Goal: Task Accomplishment & Management: Use online tool/utility

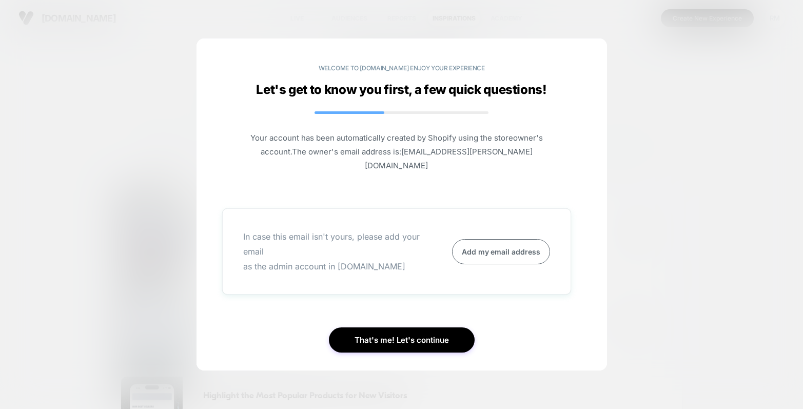
click at [660, 302] on div at bounding box center [401, 204] width 803 height 409
click at [427, 340] on button "That's me! Let's continue" at bounding box center [402, 339] width 146 height 25
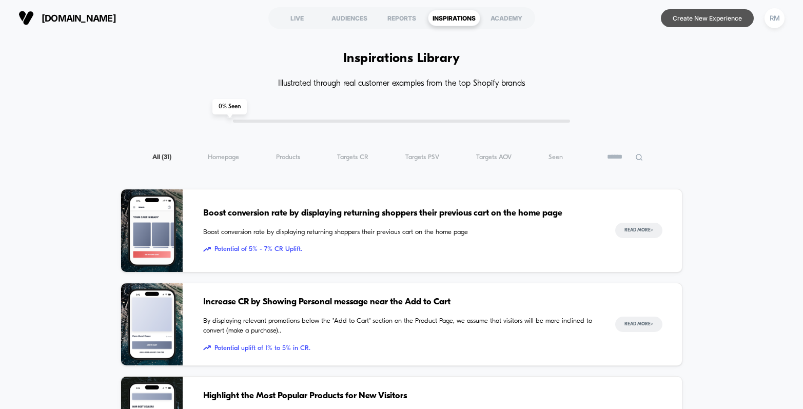
click at [720, 19] on button "Create New Experience" at bounding box center [707, 18] width 93 height 18
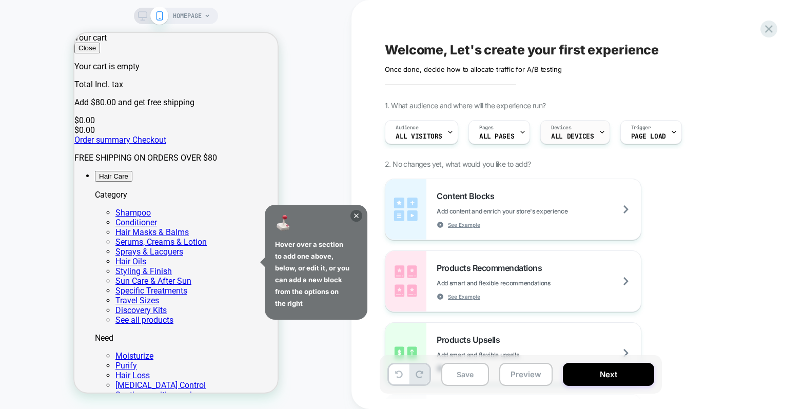
click at [586, 129] on div "Devices ALL DEVICES" at bounding box center [572, 132] width 63 height 23
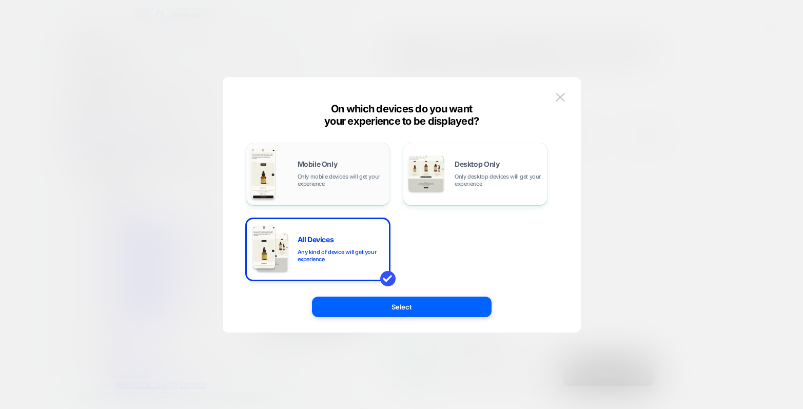
click at [362, 182] on span "Only mobile devices will get your experience" at bounding box center [341, 180] width 87 height 14
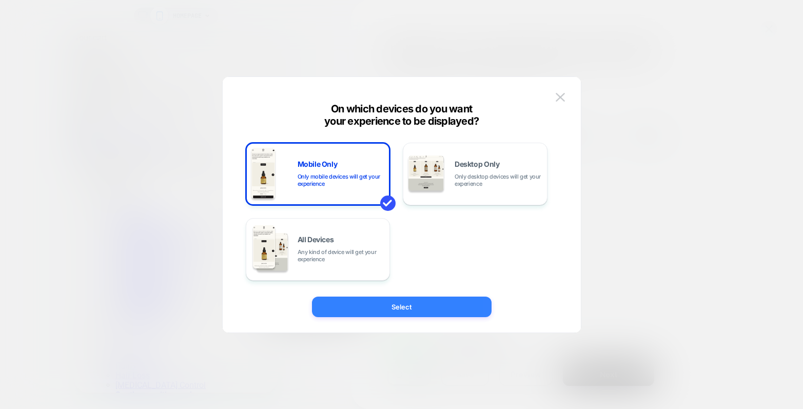
click at [405, 307] on button "Select" at bounding box center [402, 307] width 180 height 21
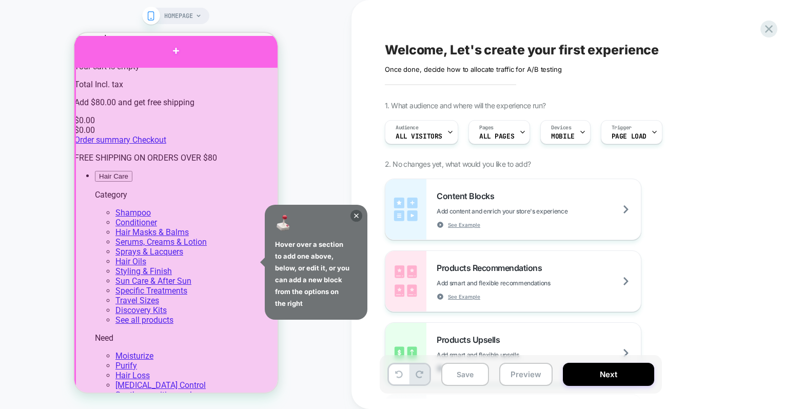
click at [177, 62] on div at bounding box center [175, 51] width 203 height 30
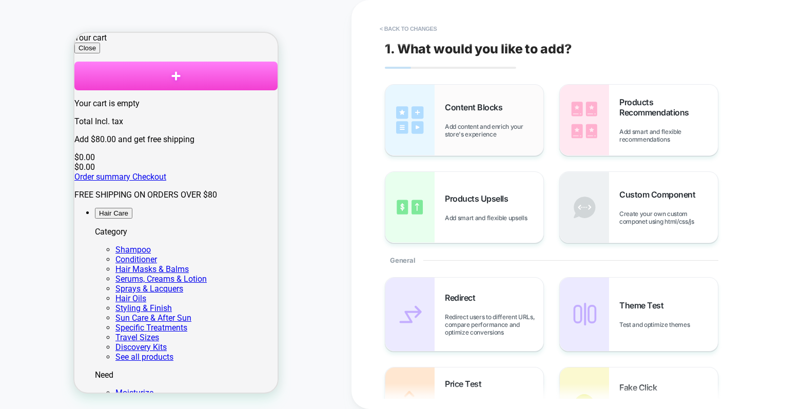
click at [496, 101] on div "Content Blocks Add content and enrich your store's experience" at bounding box center [464, 120] width 158 height 71
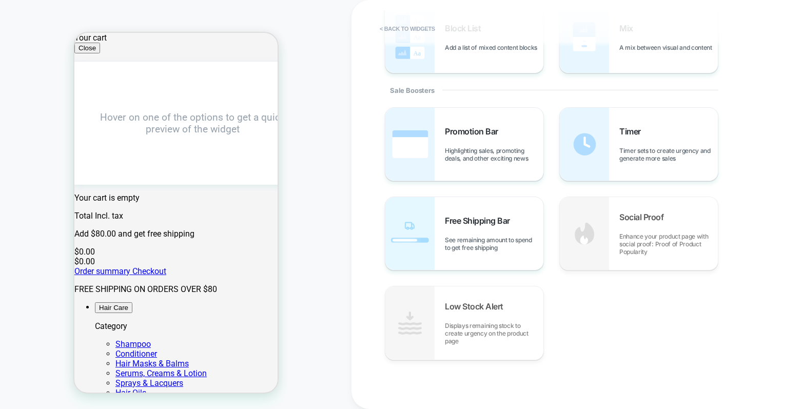
scroll to position [453, 0]
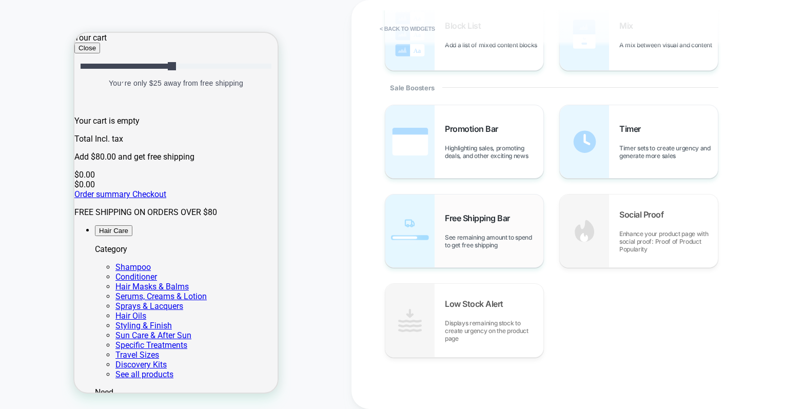
click at [448, 220] on span "Free Shipping Bar" at bounding box center [480, 218] width 70 height 10
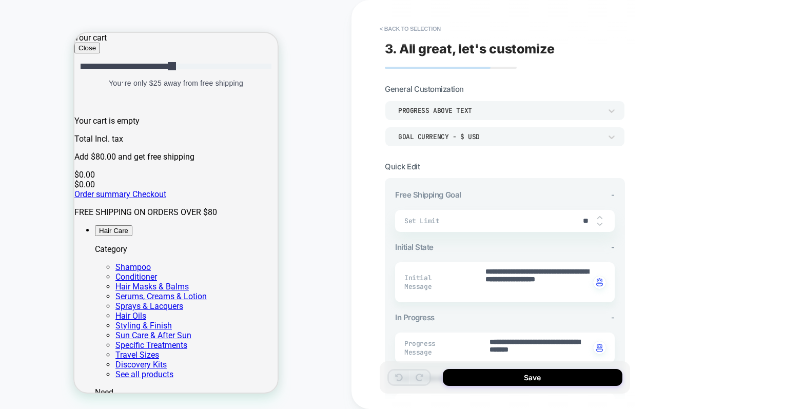
type textarea "*"
type input "**"
type textarea "*"
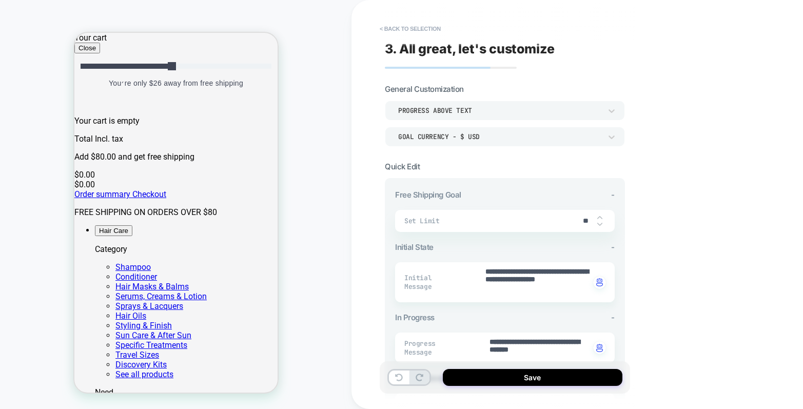
type input "**"
type textarea "*"
type input "**"
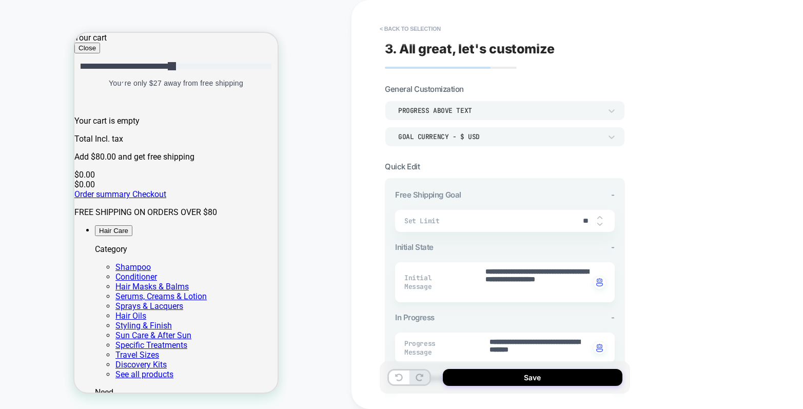
type textarea "*"
type input "**"
type textarea "*"
type input "**"
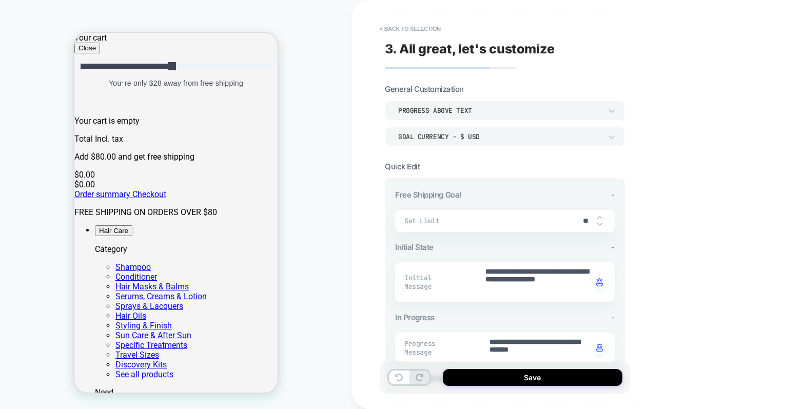
type textarea "*"
type input "**"
type textarea "*"
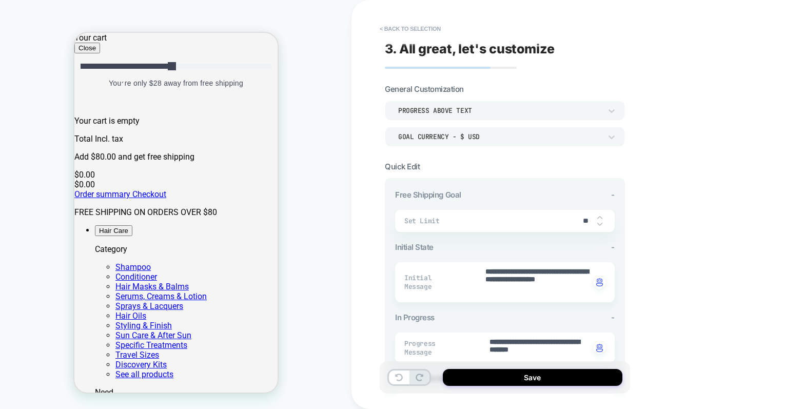
type input "**"
type textarea "*"
type input "**"
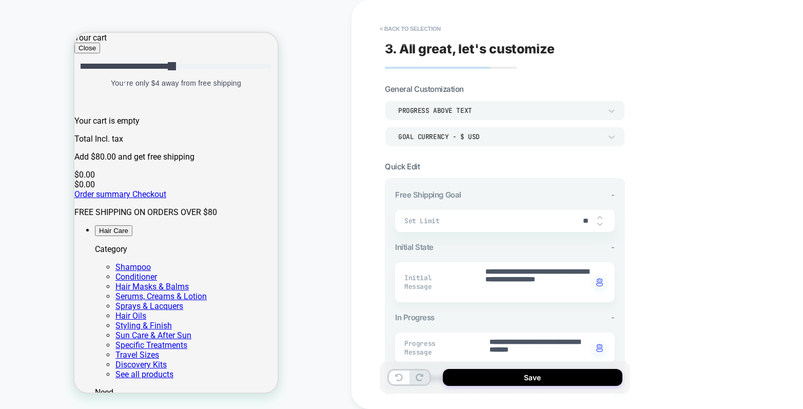
type textarea "*"
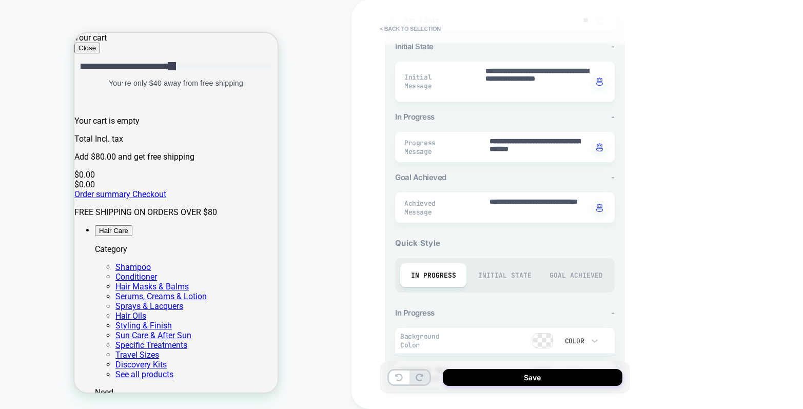
scroll to position [242, 0]
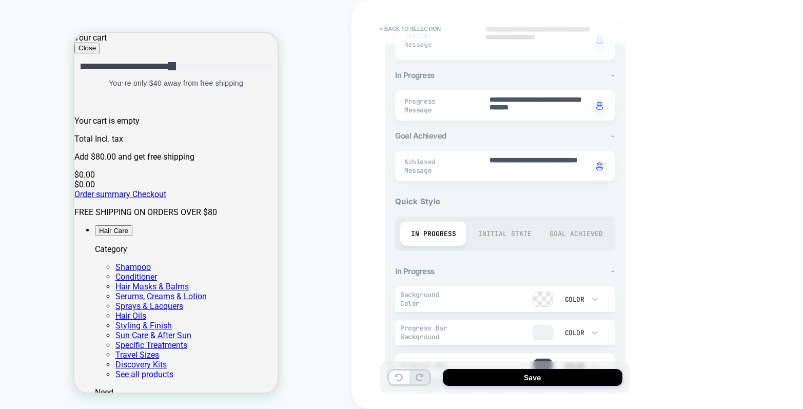
type input "**"
click at [504, 229] on div "Initial State" at bounding box center [504, 234] width 66 height 24
click at [552, 230] on div "Goal Achieved" at bounding box center [576, 234] width 66 height 24
click at [519, 231] on div "Initial State" at bounding box center [504, 234] width 66 height 24
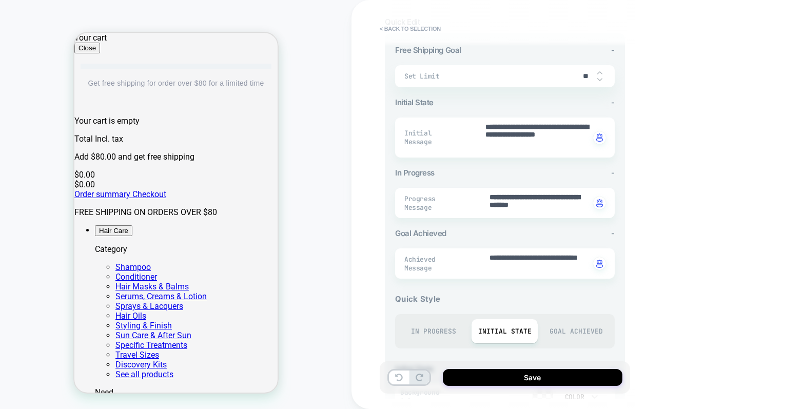
scroll to position [136, 0]
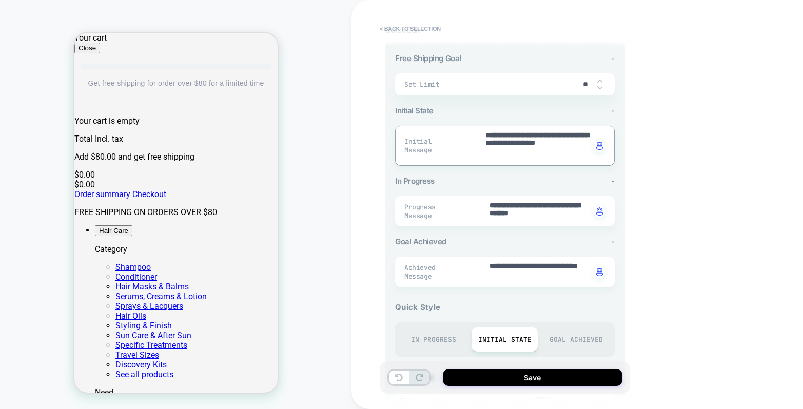
drag, startPoint x: 565, startPoint y: 144, endPoint x: 568, endPoint y: 153, distance: 9.6
type textarea "*"
type textarea "**********"
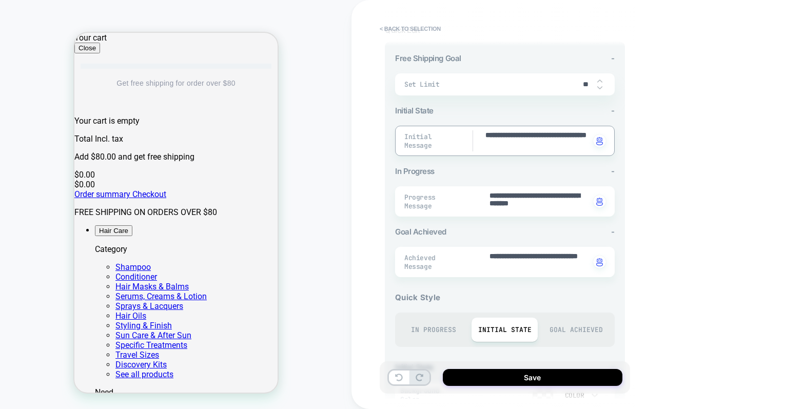
type textarea "*"
type textarea "**********"
type textarea "*"
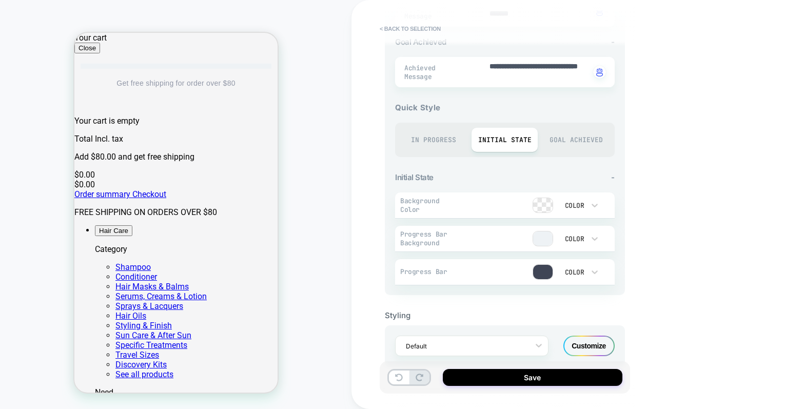
scroll to position [346, 0]
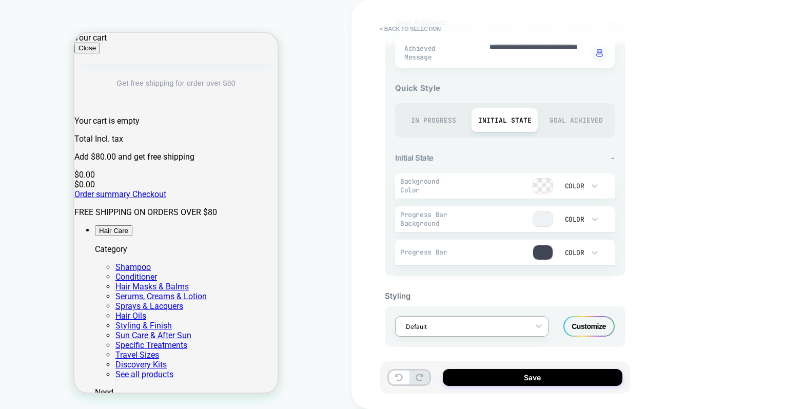
type textarea "**********"
click at [518, 322] on div at bounding box center [465, 327] width 118 height 10
click at [578, 324] on div "Customize" at bounding box center [588, 326] width 51 height 21
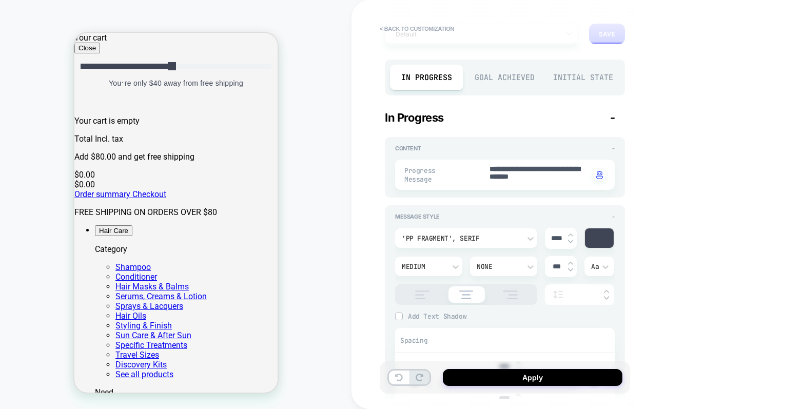
scroll to position [69, 0]
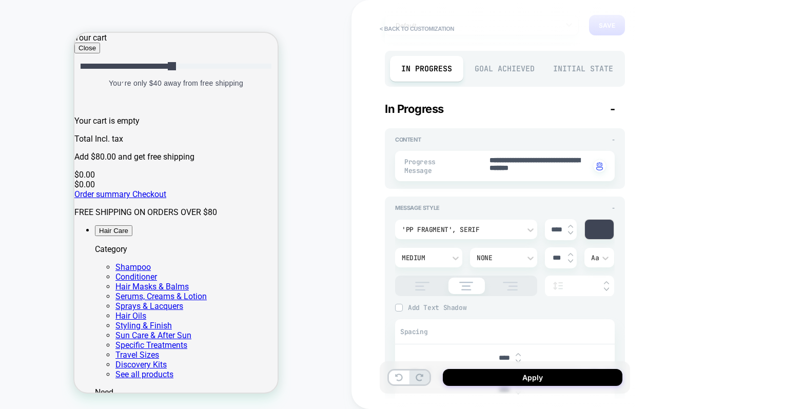
click at [519, 224] on div "'PP Fragment', serif" at bounding box center [461, 229] width 129 height 11
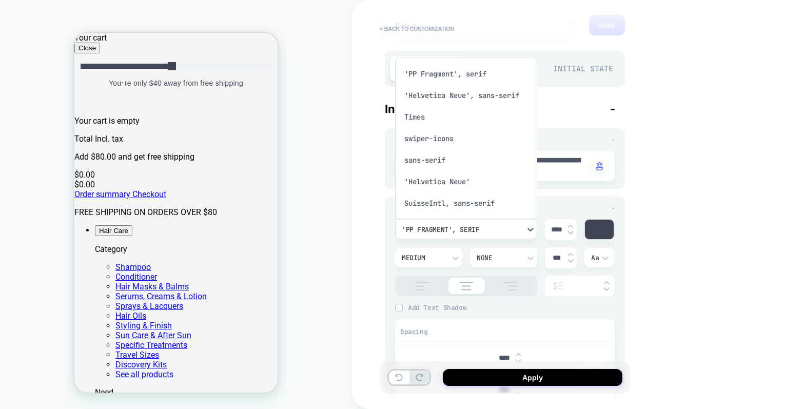
scroll to position [8, 0]
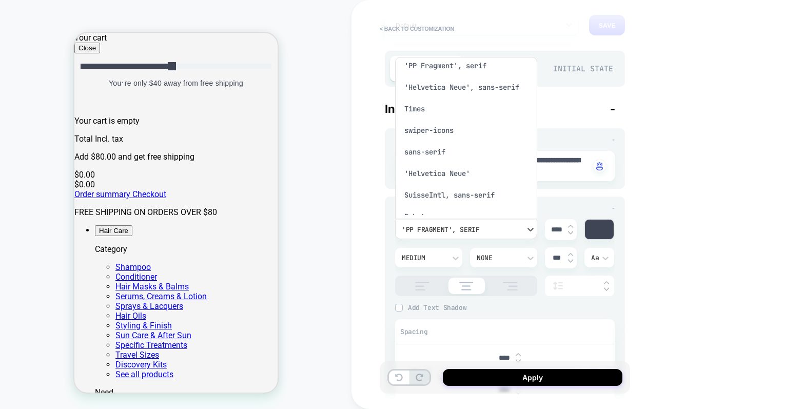
click at [498, 89] on div "'Helvetica Neue', sans-serif" at bounding box center [466, 87] width 134 height 22
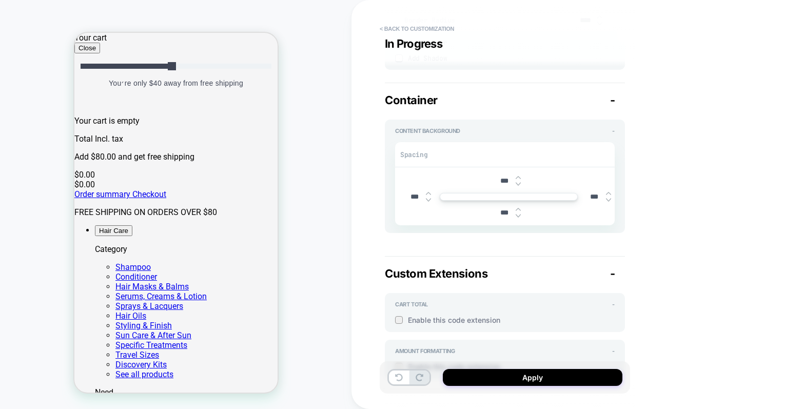
scroll to position [1294, 0]
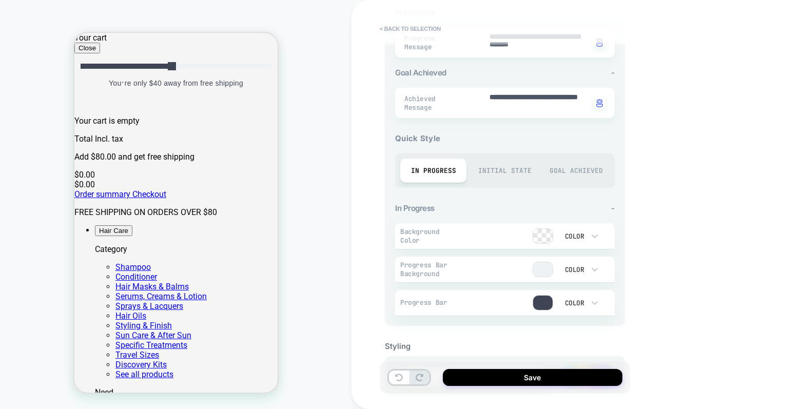
scroll to position [346, 0]
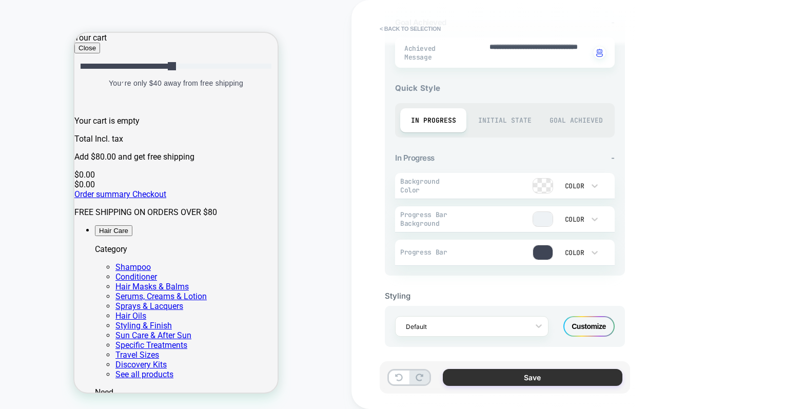
click at [531, 379] on button "Save" at bounding box center [533, 377] width 180 height 17
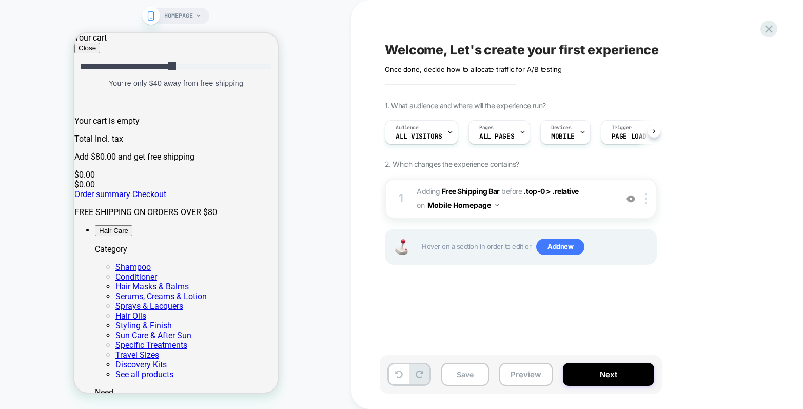
scroll to position [0, 1]
click at [501, 206] on span "#_loomi_addon_1756374275496 Adding Free Shipping Bar BEFORE .top-0 > .relative …" at bounding box center [514, 199] width 195 height 28
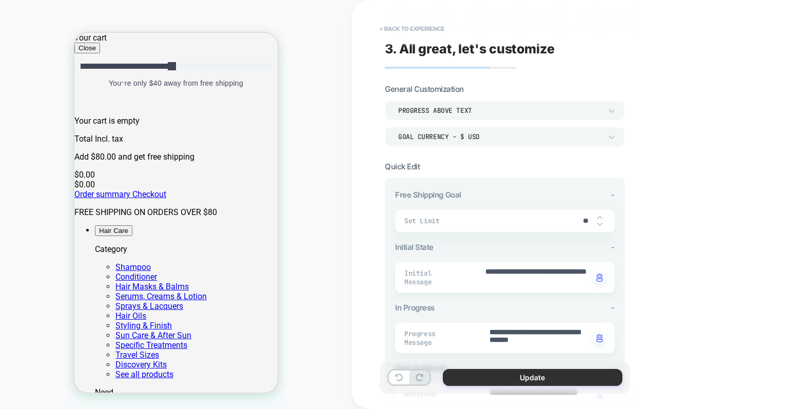
click at [528, 376] on button "Update" at bounding box center [533, 377] width 180 height 17
type textarea "*"
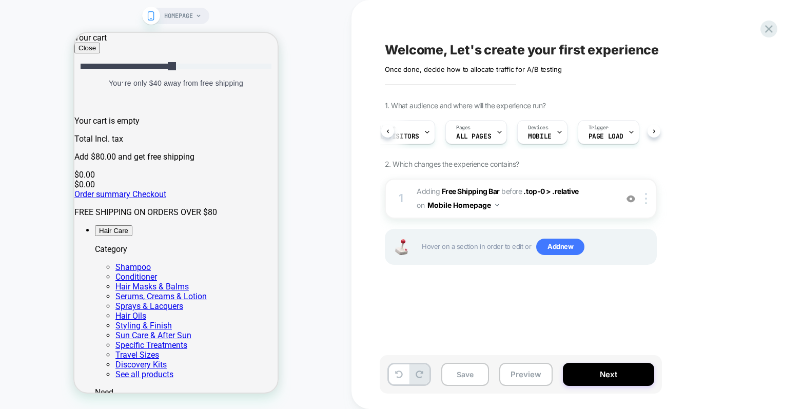
scroll to position [0, 24]
click at [469, 377] on button "Save" at bounding box center [465, 374] width 48 height 23
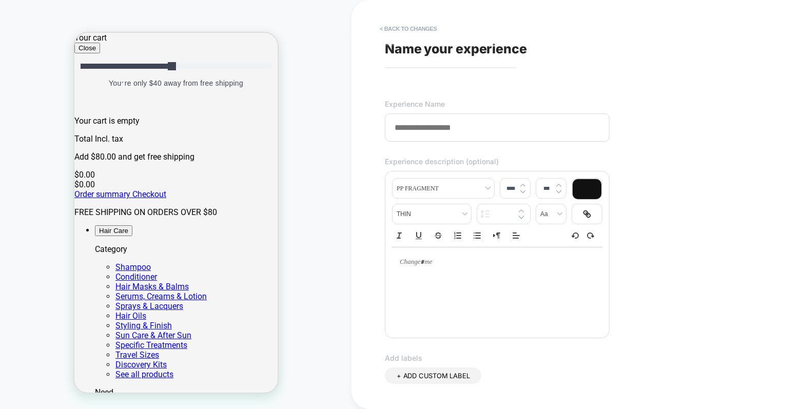
click at [425, 129] on input at bounding box center [497, 127] width 225 height 28
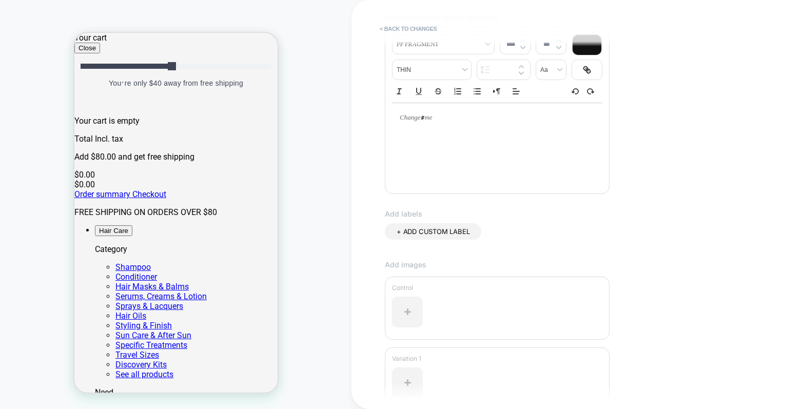
scroll to position [245, 0]
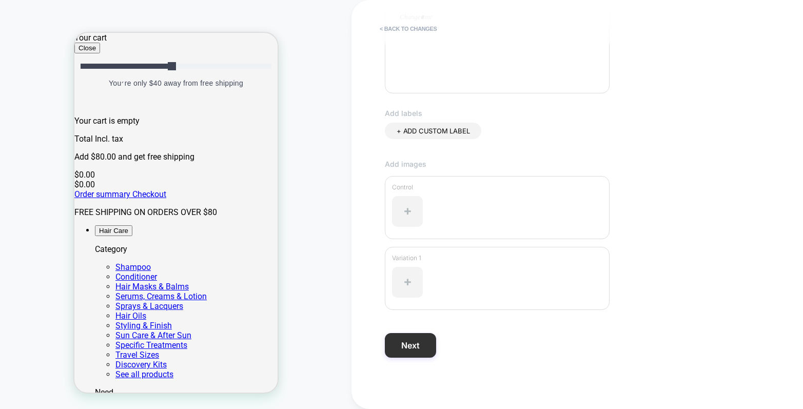
type input "**********"
click at [419, 346] on button "Next" at bounding box center [410, 345] width 51 height 25
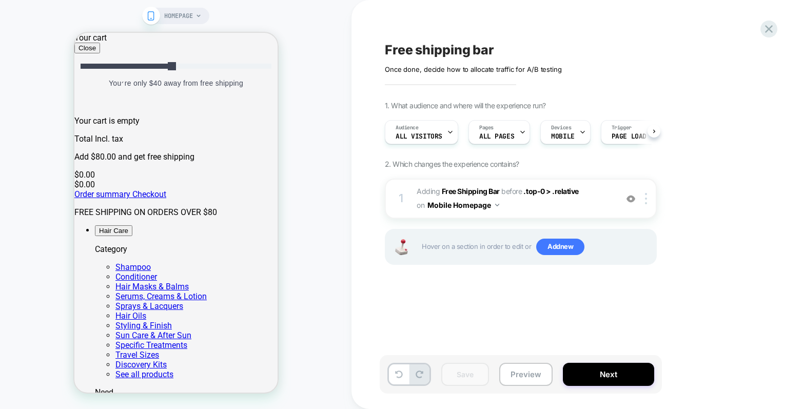
scroll to position [0, 1]
click at [591, 376] on button "Next" at bounding box center [608, 374] width 91 height 23
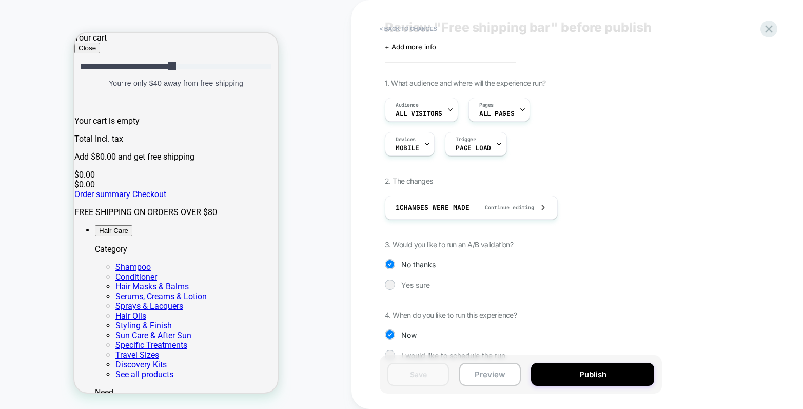
scroll to position [23, 0]
click at [420, 281] on span "Yes sure" at bounding box center [415, 285] width 29 height 9
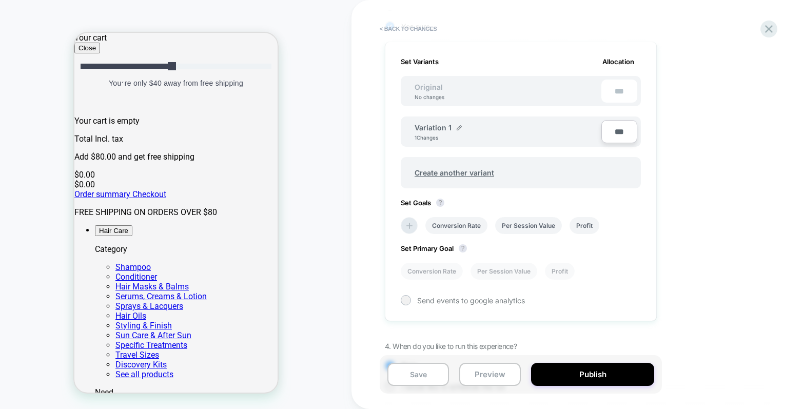
scroll to position [270, 0]
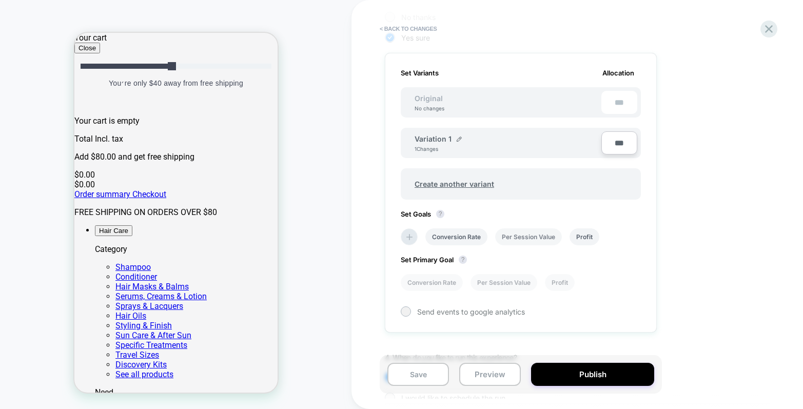
click at [548, 236] on li "Per Session Value" at bounding box center [528, 236] width 67 height 17
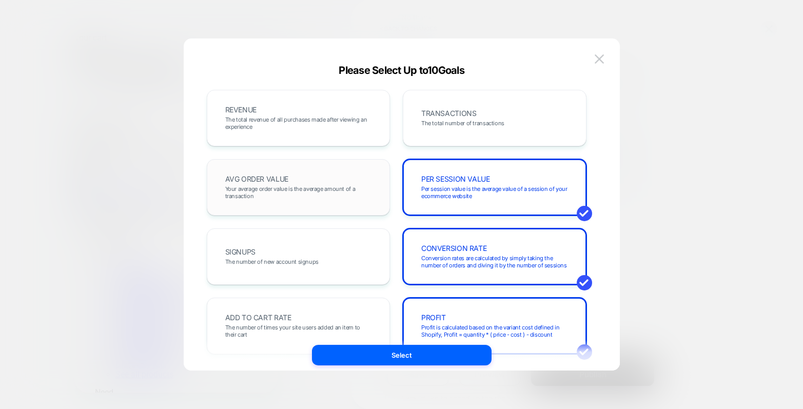
click at [349, 176] on div "AVG ORDER VALUE Your average order value is the average amount of a transaction" at bounding box center [299, 187] width 162 height 35
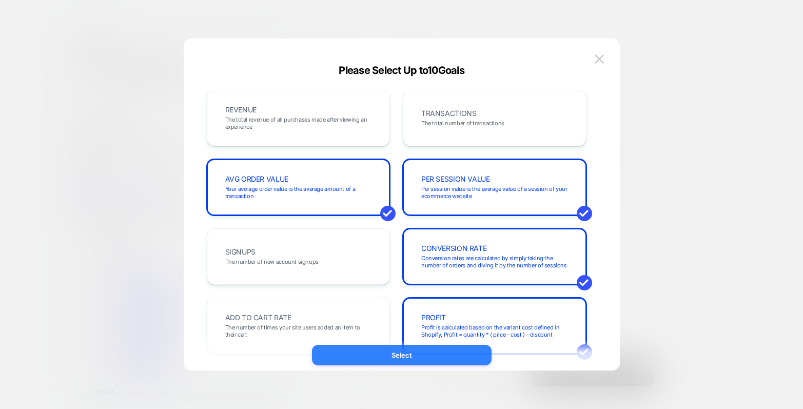
click at [411, 355] on button "Select" at bounding box center [402, 355] width 180 height 21
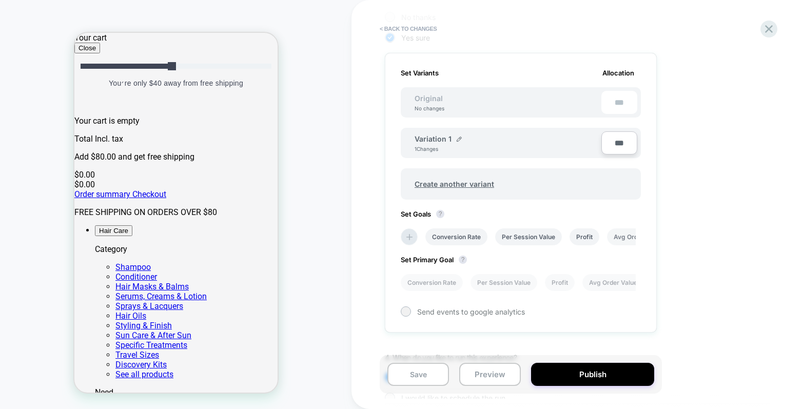
click at [618, 235] on li "Avg Order Value" at bounding box center [638, 236] width 62 height 17
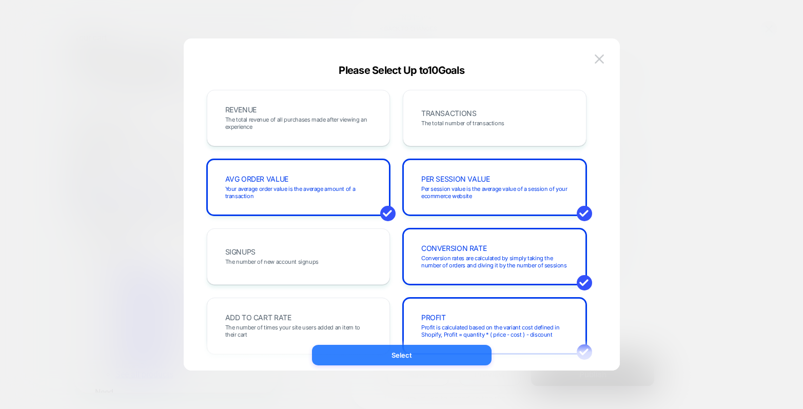
click at [437, 353] on button "Select" at bounding box center [402, 355] width 180 height 21
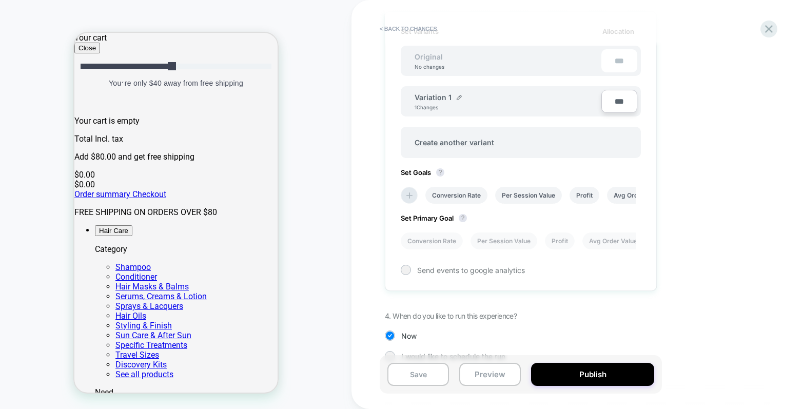
scroll to position [330, 0]
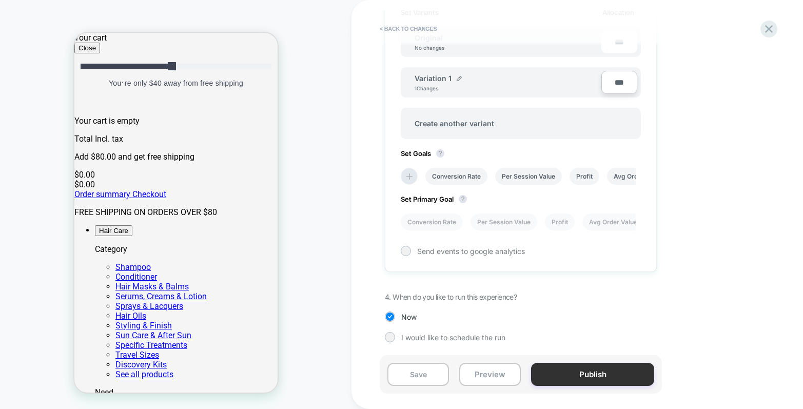
click at [584, 380] on button "Publish" at bounding box center [592, 374] width 123 height 23
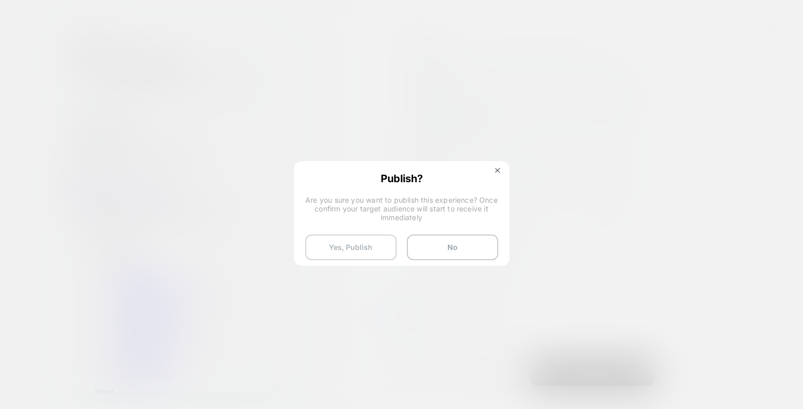
click at [369, 252] on button "Yes, Publish" at bounding box center [350, 247] width 91 height 26
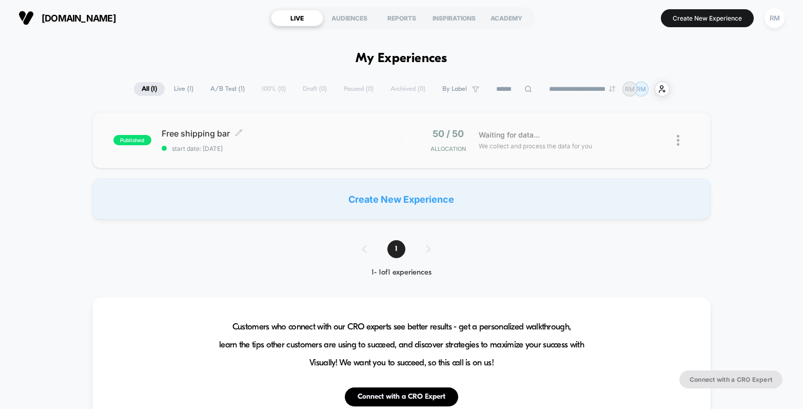
click at [132, 140] on span "published" at bounding box center [132, 140] width 38 height 10
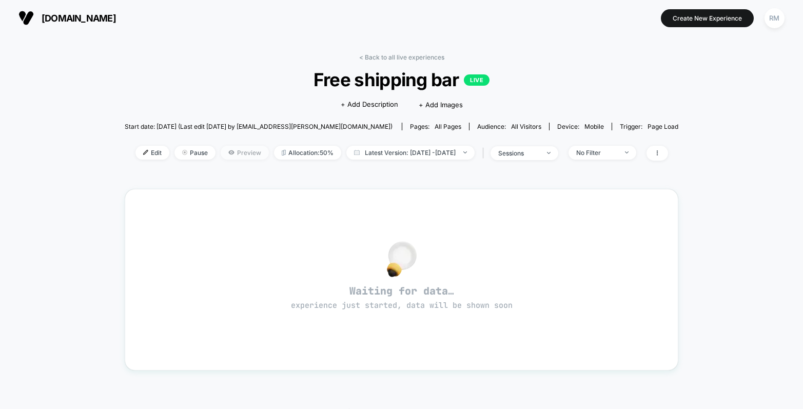
click at [228, 152] on icon at bounding box center [231, 152] width 6 height 4
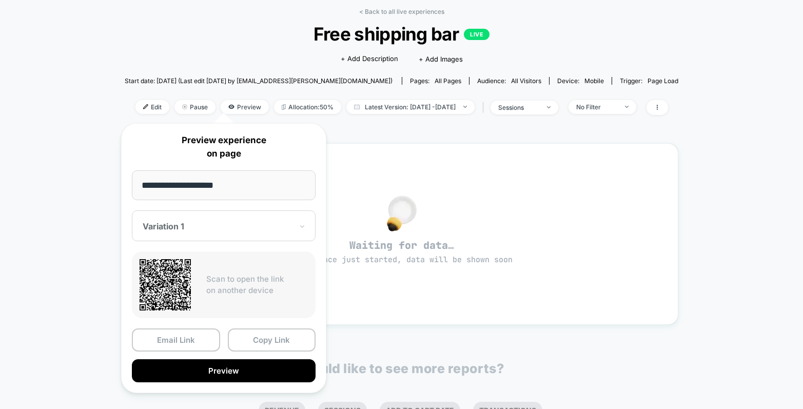
scroll to position [78, 0]
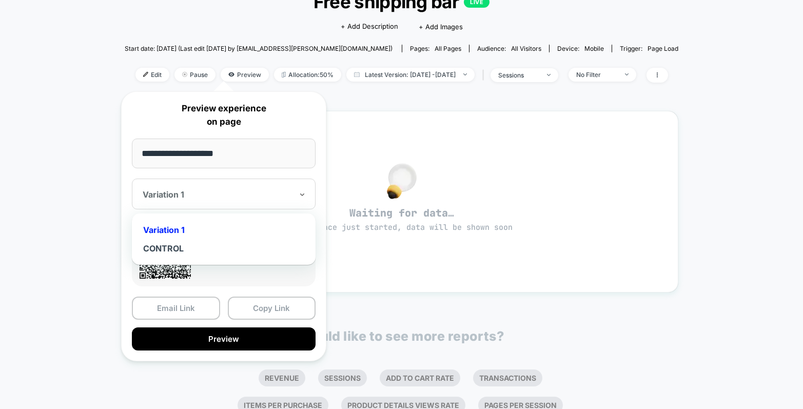
click at [282, 195] on div at bounding box center [218, 194] width 150 height 10
click at [168, 194] on div at bounding box center [218, 194] width 150 height 10
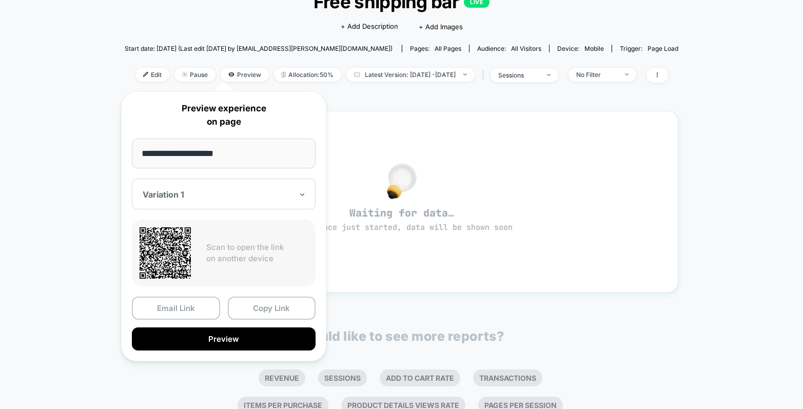
click at [168, 194] on div at bounding box center [218, 194] width 150 height 10
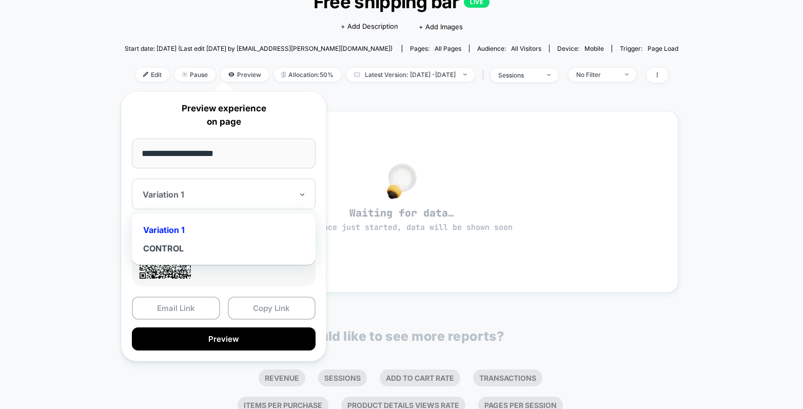
click at [168, 194] on div at bounding box center [218, 194] width 150 height 10
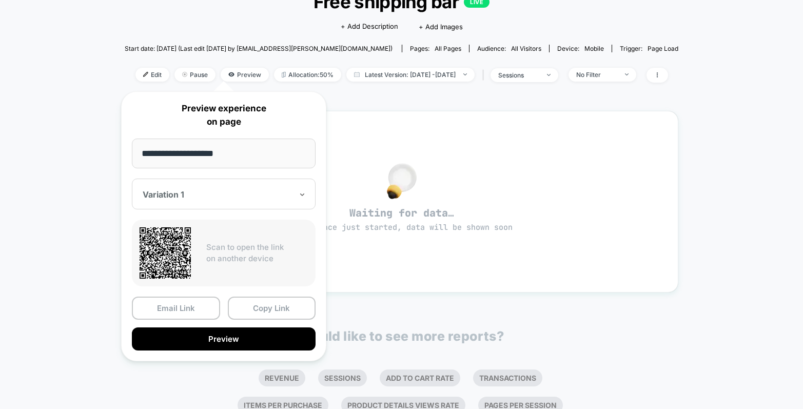
click at [65, 207] on div "< Back to all live experiences Free shipping bar LIVE Click to edit experience …" at bounding box center [401, 244] width 803 height 573
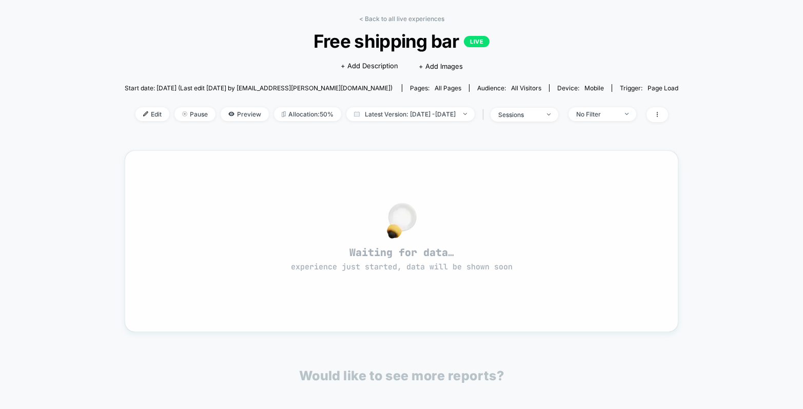
scroll to position [0, 0]
